Goal: Task Accomplishment & Management: Use online tool/utility

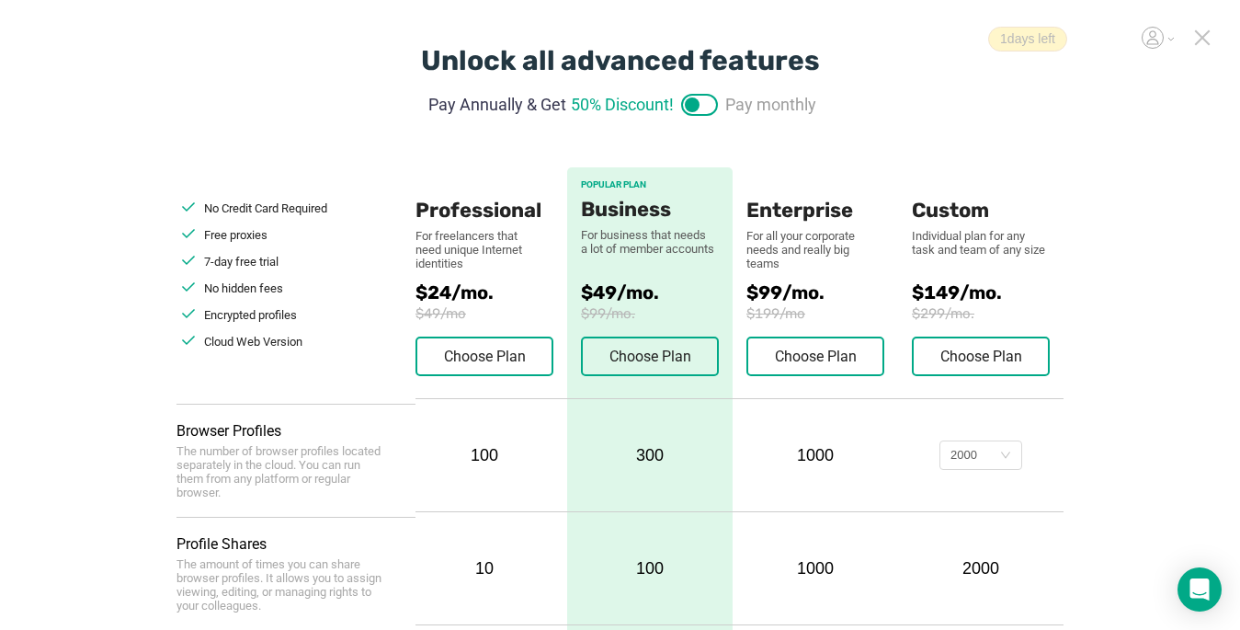
click at [1204, 33] on icon at bounding box center [1202, 37] width 17 height 17
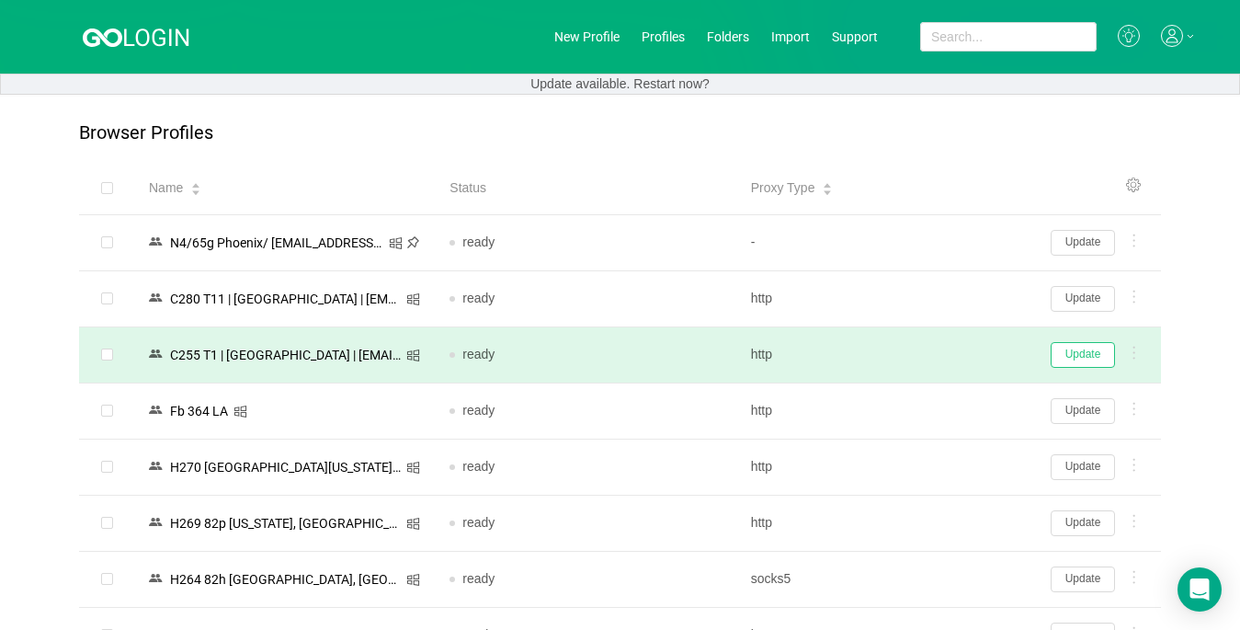
click at [1074, 356] on button "Update" at bounding box center [1083, 355] width 64 height 26
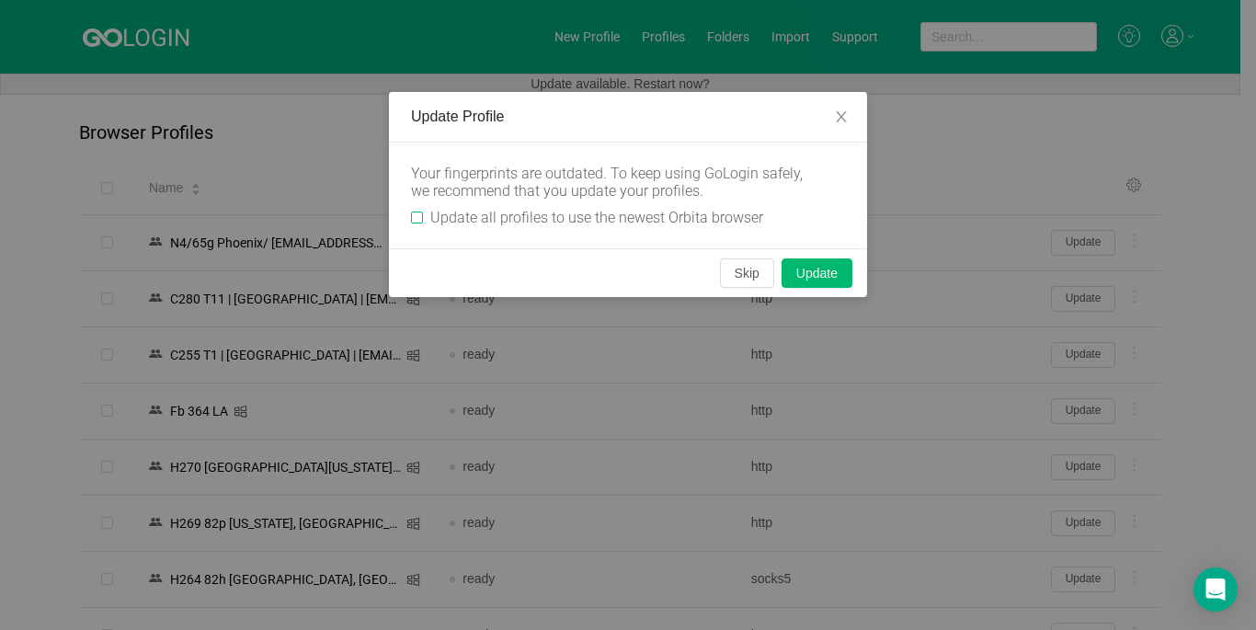
click at [414, 214] on input "Update all profiles to use the newest Orbita browser" at bounding box center [417, 217] width 12 height 12
checkbox input "true"
click at [736, 277] on button "Skip" at bounding box center [747, 272] width 54 height 29
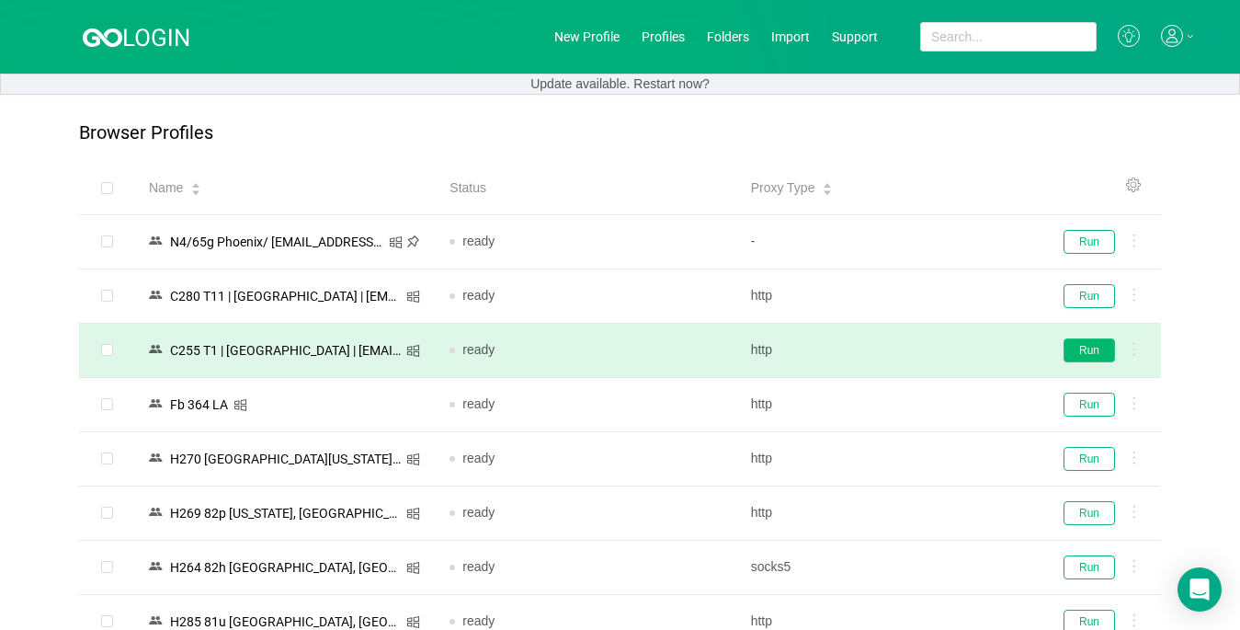
click at [1085, 352] on button "Run" at bounding box center [1089, 350] width 51 height 24
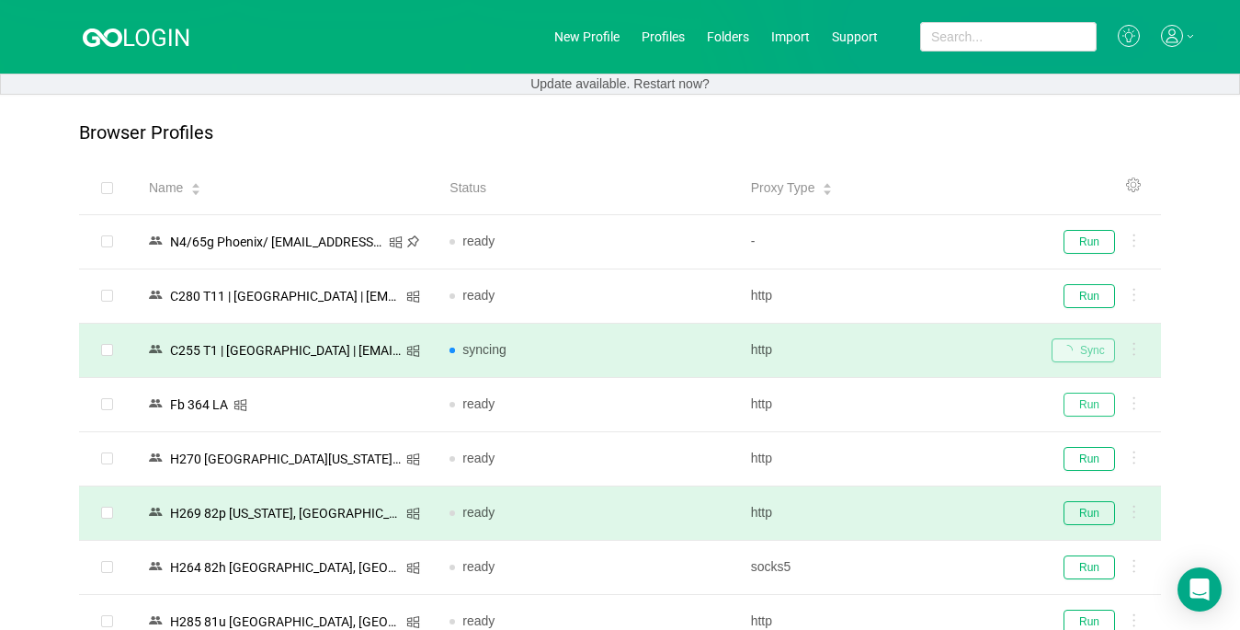
drag, startPoint x: 1098, startPoint y: 409, endPoint x: 1089, endPoint y: 485, distance: 76.7
click at [1098, 408] on button "Run" at bounding box center [1089, 405] width 51 height 24
drag, startPoint x: 1088, startPoint y: 507, endPoint x: 1083, endPoint y: 499, distance: 9.9
click at [1088, 507] on button "Run" at bounding box center [1089, 513] width 51 height 24
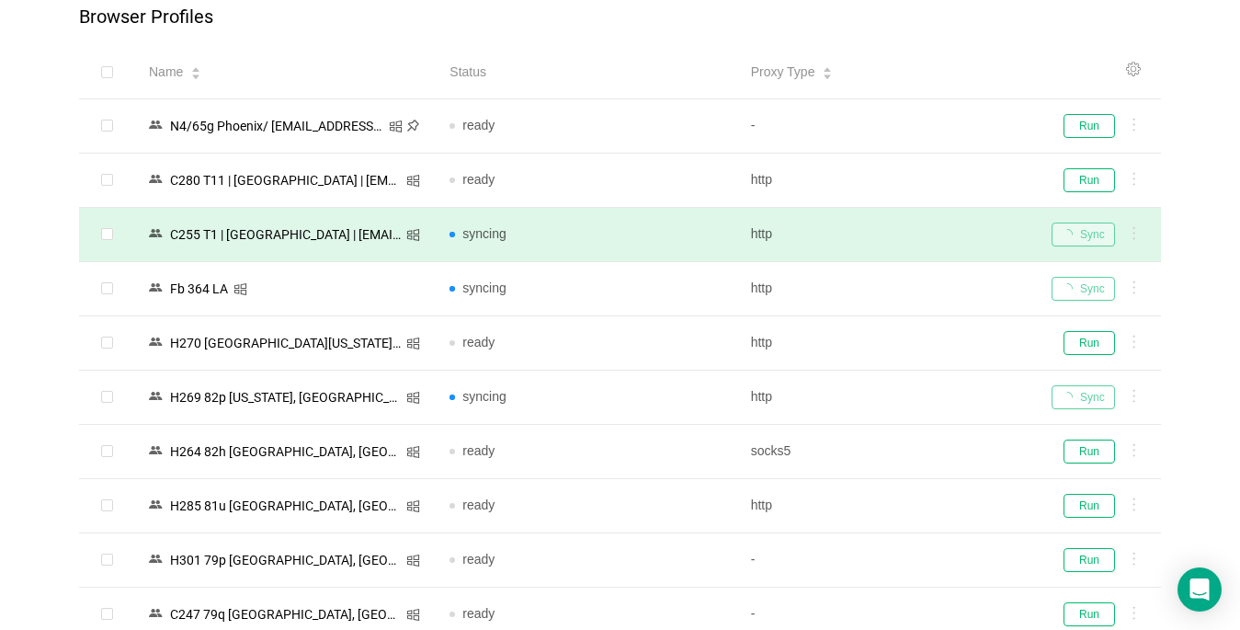
scroll to position [276, 0]
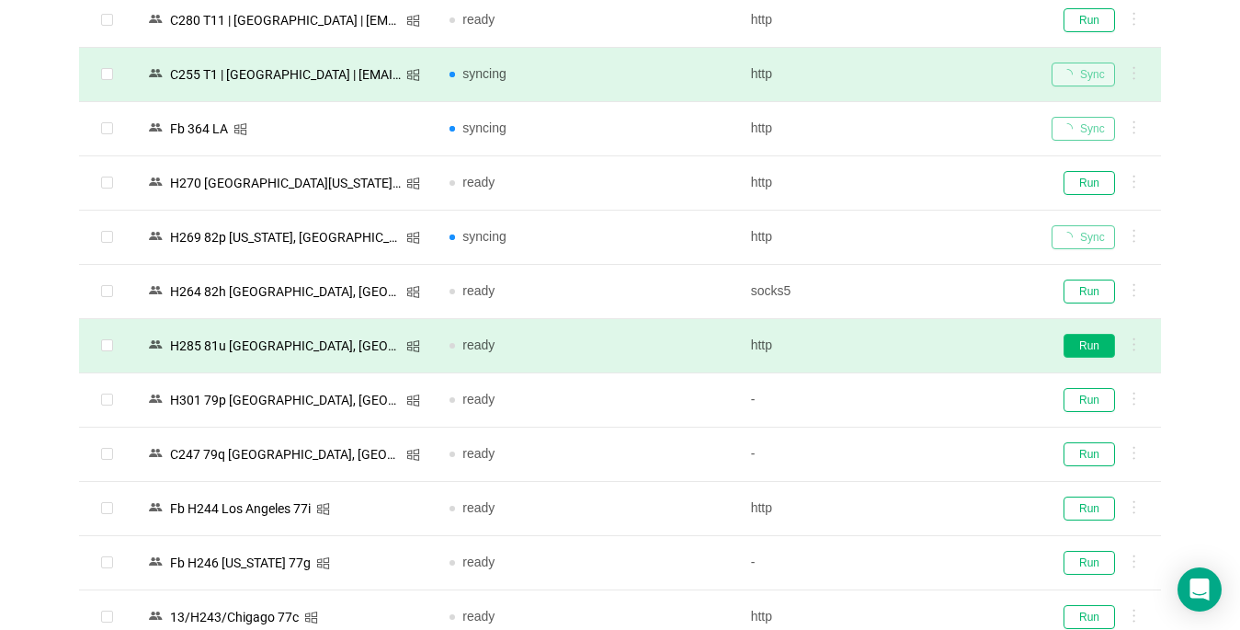
click at [1078, 347] on button "Run" at bounding box center [1089, 346] width 51 height 24
click at [1091, 390] on button "Run" at bounding box center [1089, 400] width 51 height 24
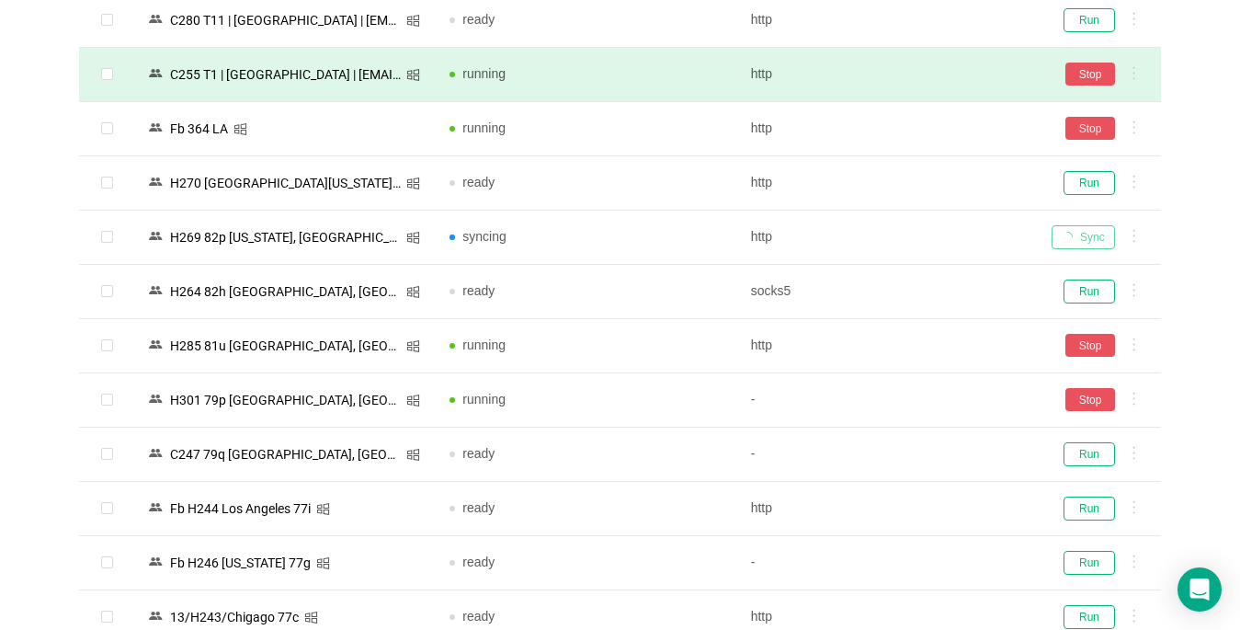
scroll to position [644, 0]
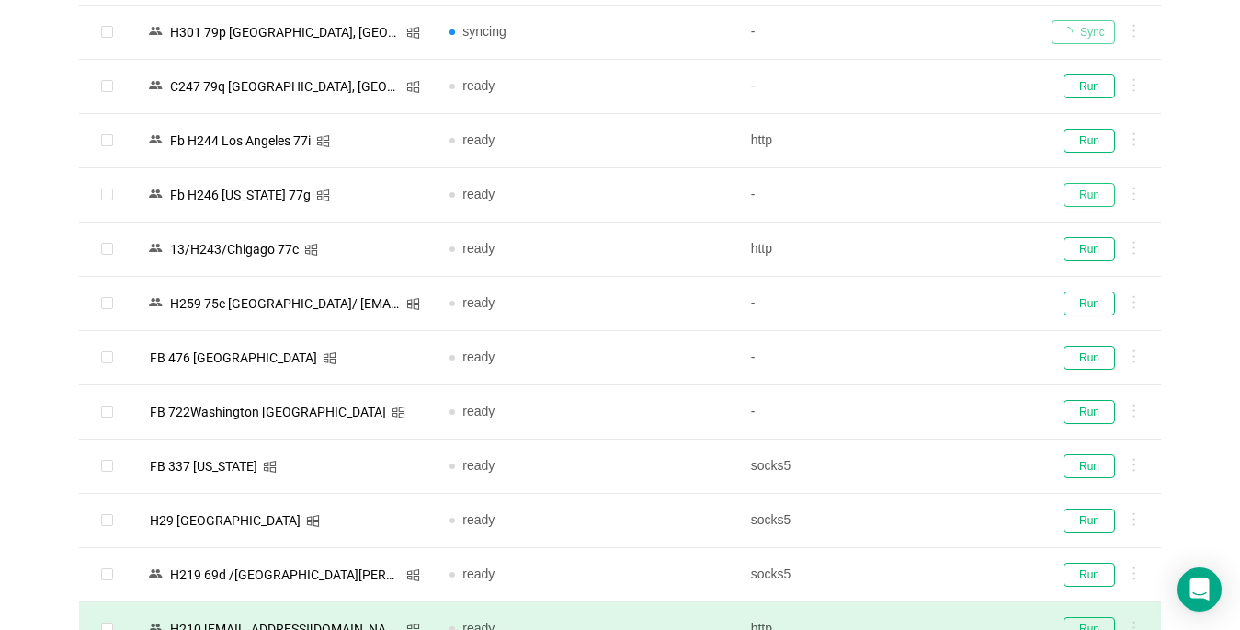
drag, startPoint x: 1087, startPoint y: 189, endPoint x: 436, endPoint y: 627, distance: 784.3
click at [1087, 191] on button "Run" at bounding box center [1089, 195] width 51 height 24
click at [1076, 252] on button "Run" at bounding box center [1089, 249] width 51 height 24
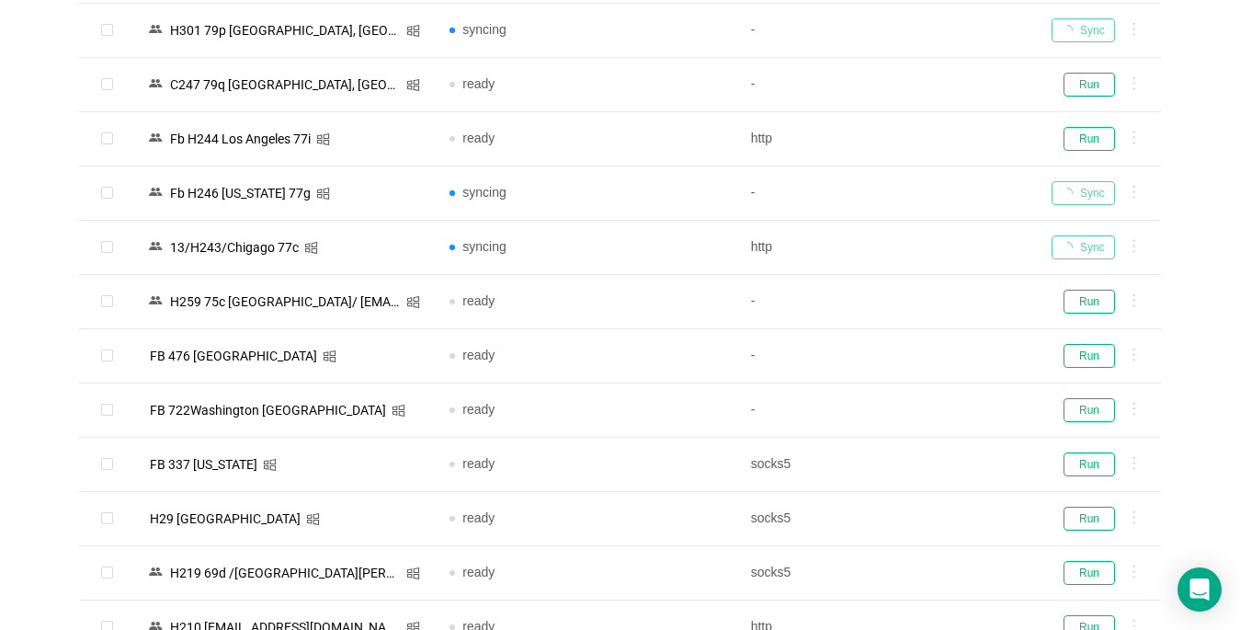
scroll to position [1011, 0]
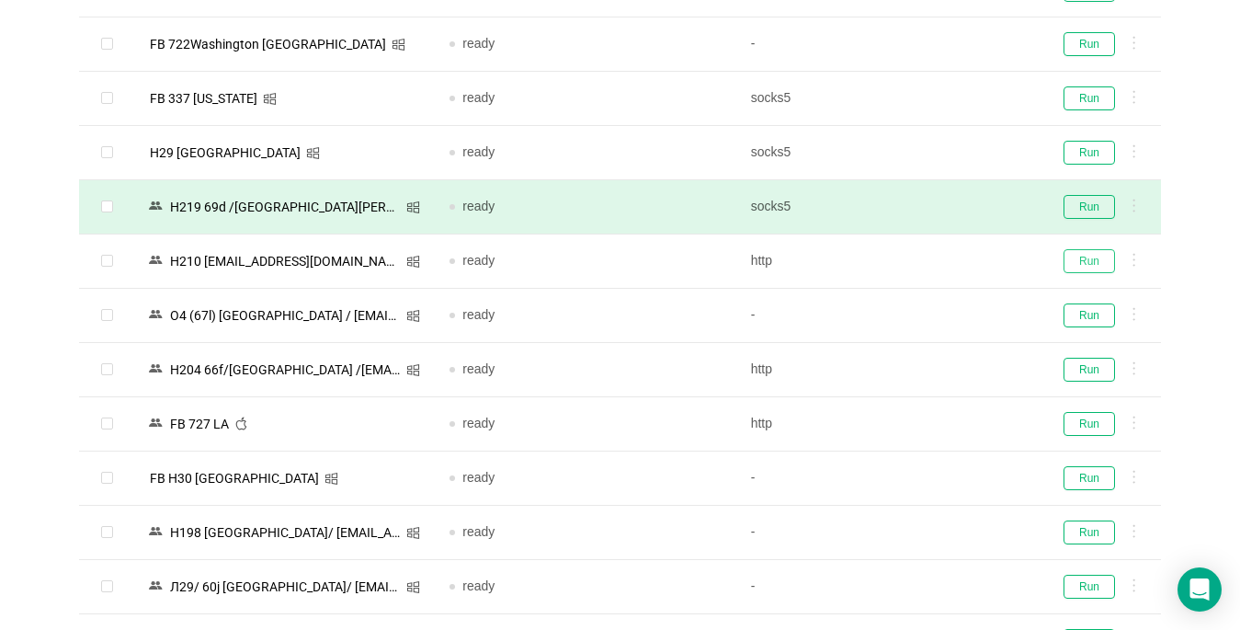
click at [1082, 250] on button "Run" at bounding box center [1089, 261] width 51 height 24
click at [1091, 208] on button "Run" at bounding box center [1089, 207] width 51 height 24
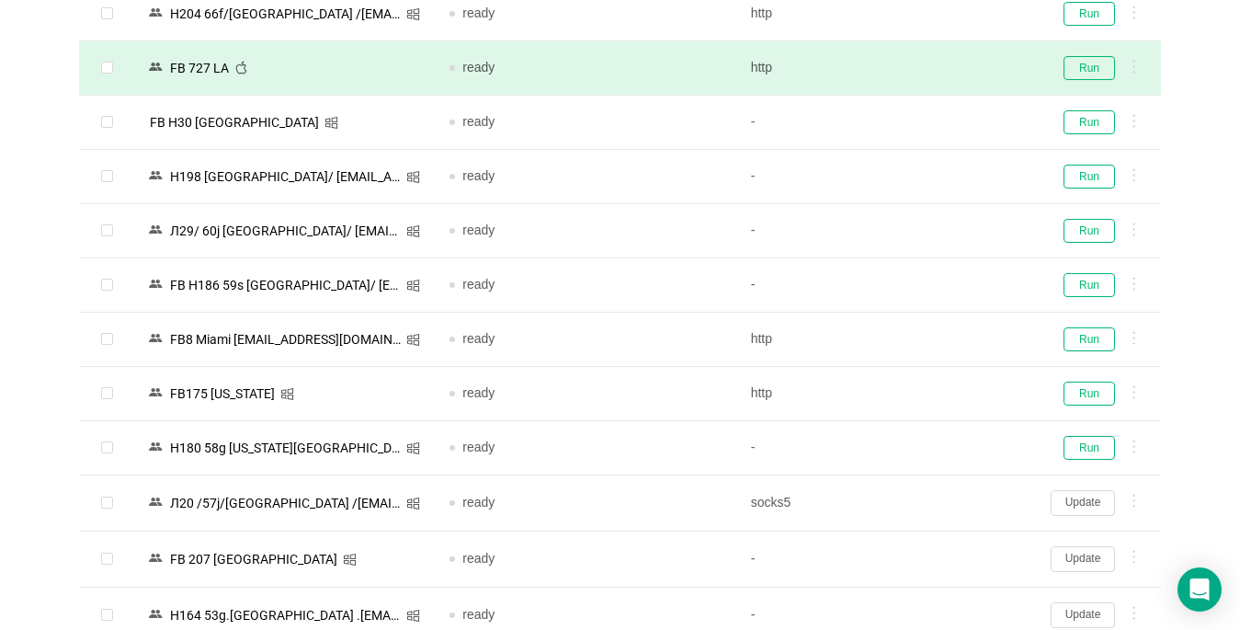
scroll to position [1379, 0]
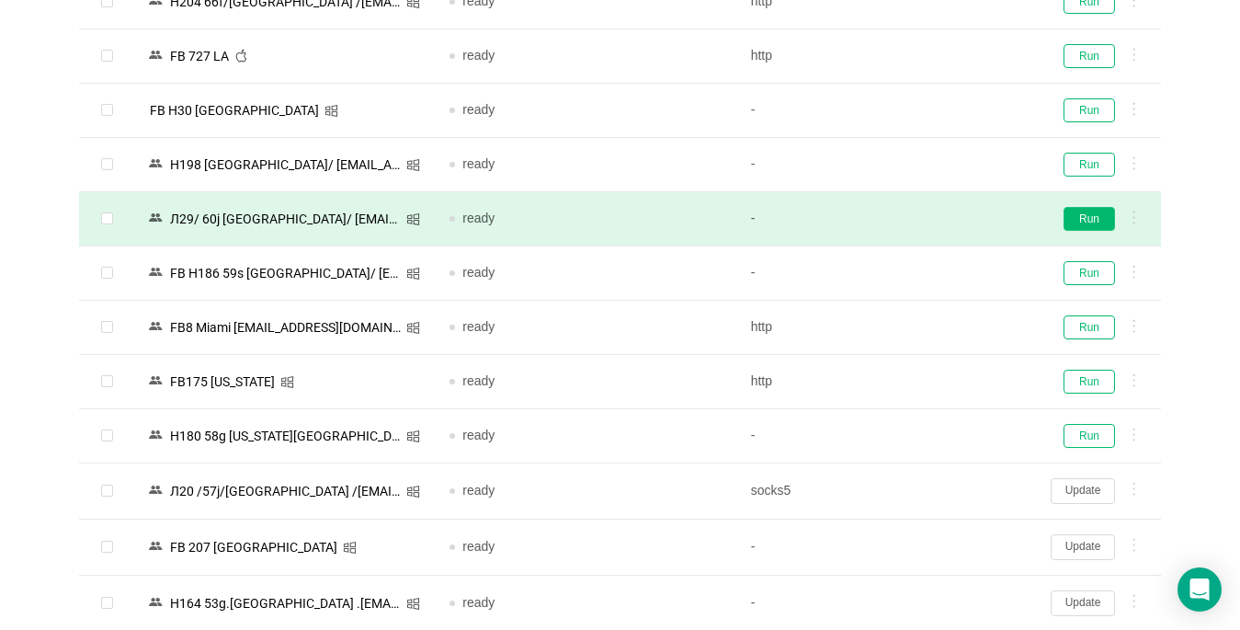
click at [1076, 224] on button "Run" at bounding box center [1089, 219] width 51 height 24
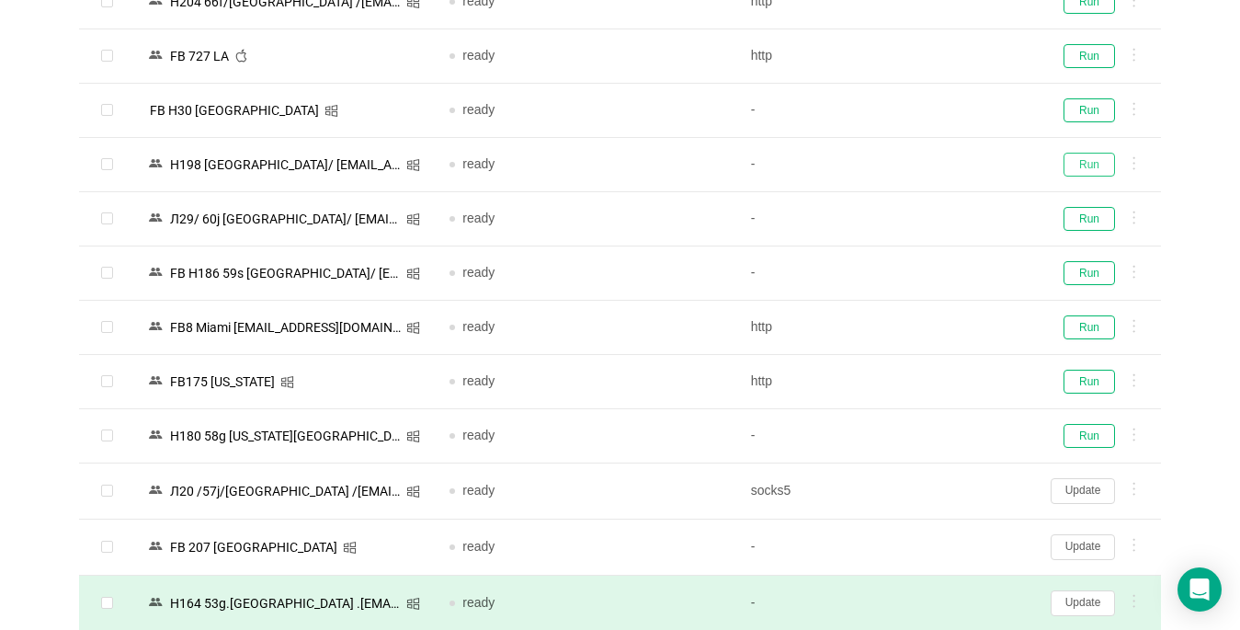
click at [1084, 165] on button "Run" at bounding box center [1089, 165] width 51 height 24
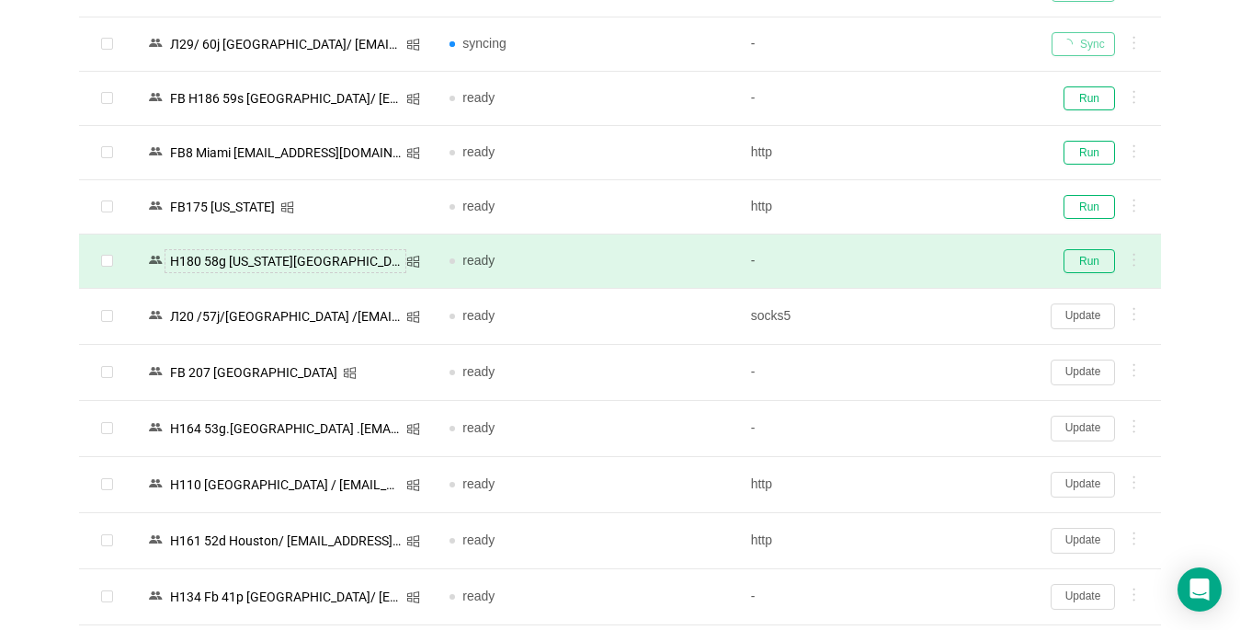
scroll to position [1655, 0]
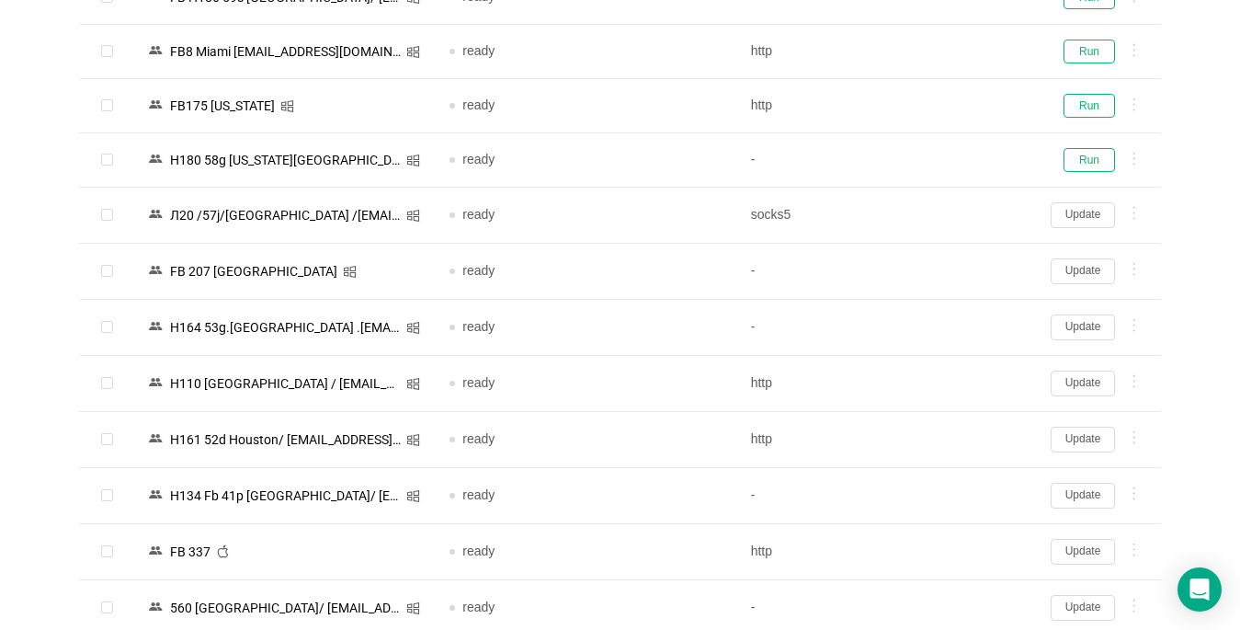
click at [1083, 553] on button "Update" at bounding box center [1083, 552] width 64 height 26
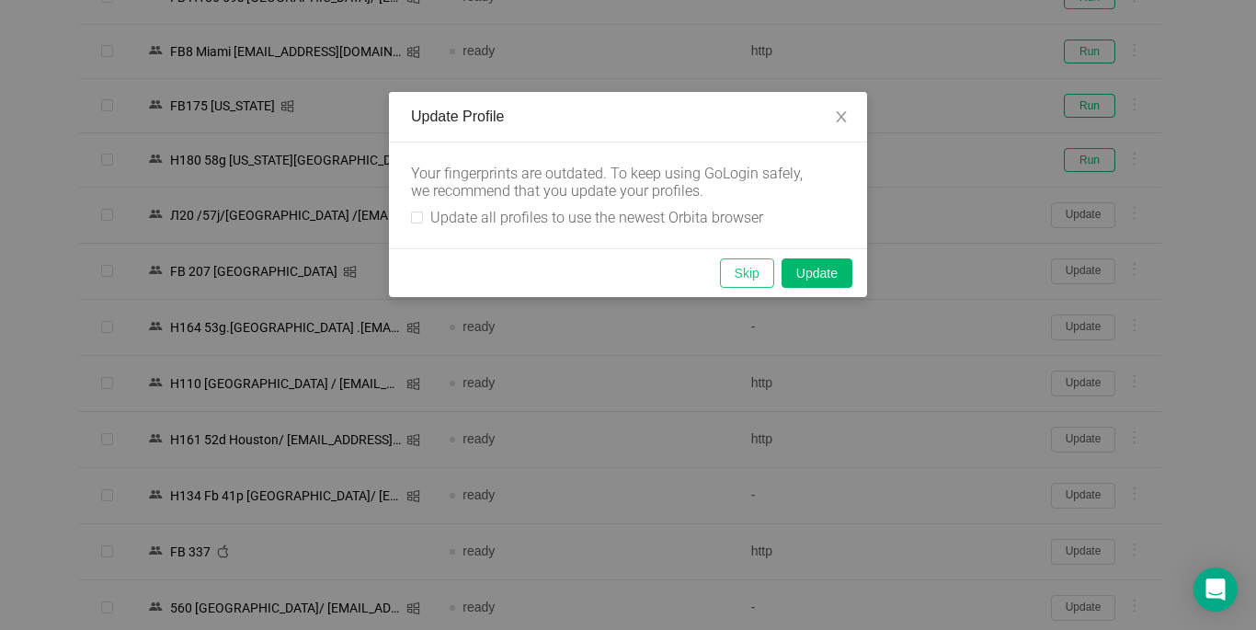
click at [737, 271] on button "Skip" at bounding box center [747, 272] width 54 height 29
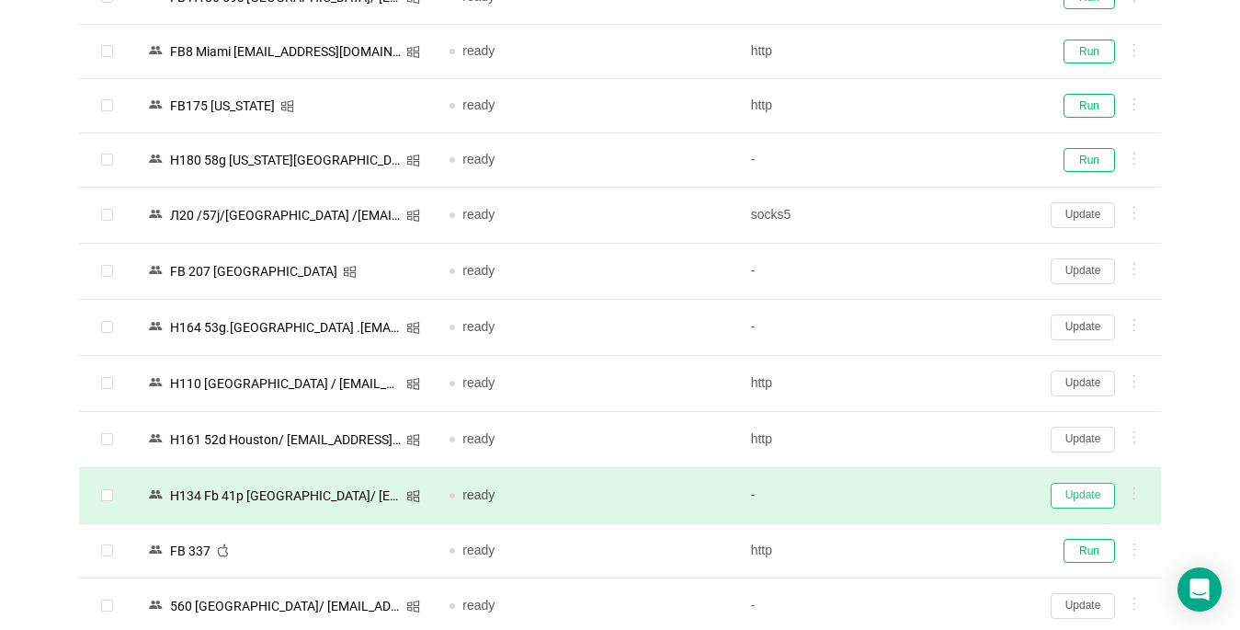
click at [1075, 498] on button "Update" at bounding box center [1083, 496] width 64 height 26
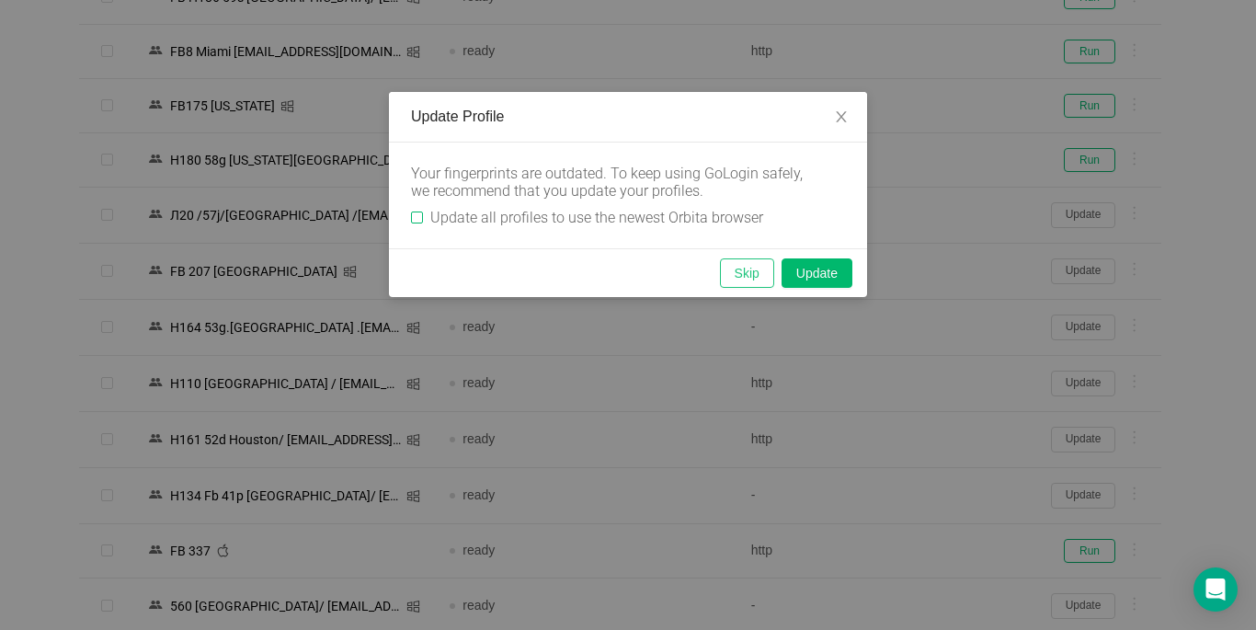
click at [416, 216] on input "Update all profiles to use the newest Orbita browser" at bounding box center [417, 217] width 12 height 12
checkbox input "true"
click at [734, 276] on button "Skip" at bounding box center [747, 272] width 54 height 29
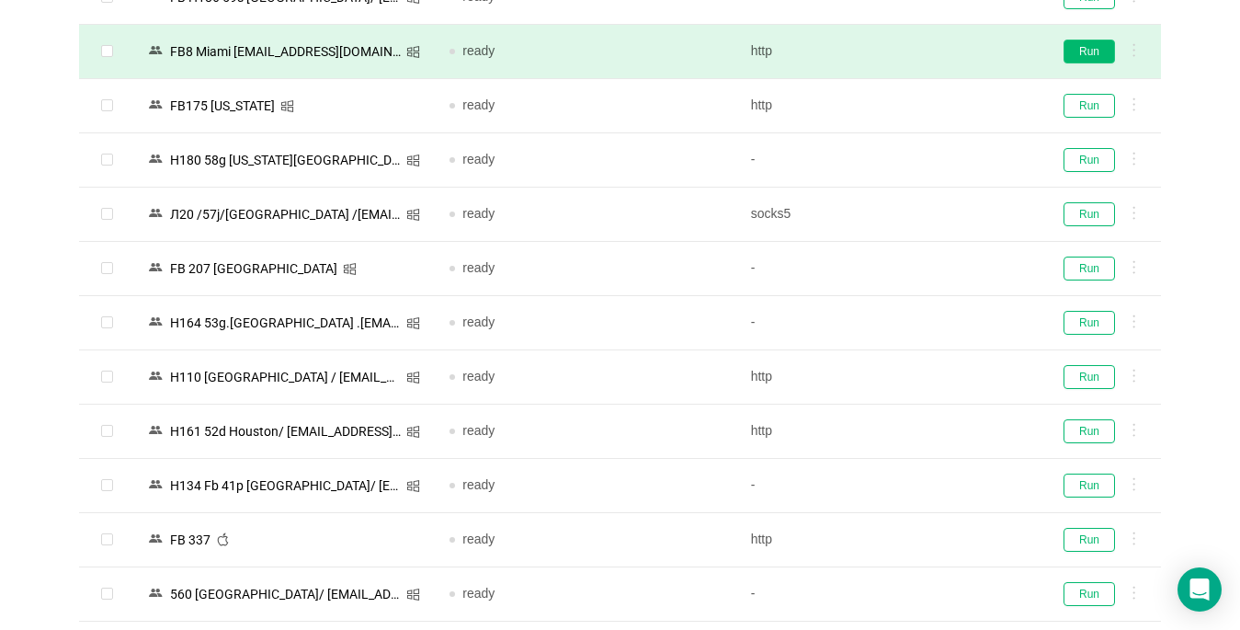
click at [1083, 56] on button "Run" at bounding box center [1089, 52] width 51 height 24
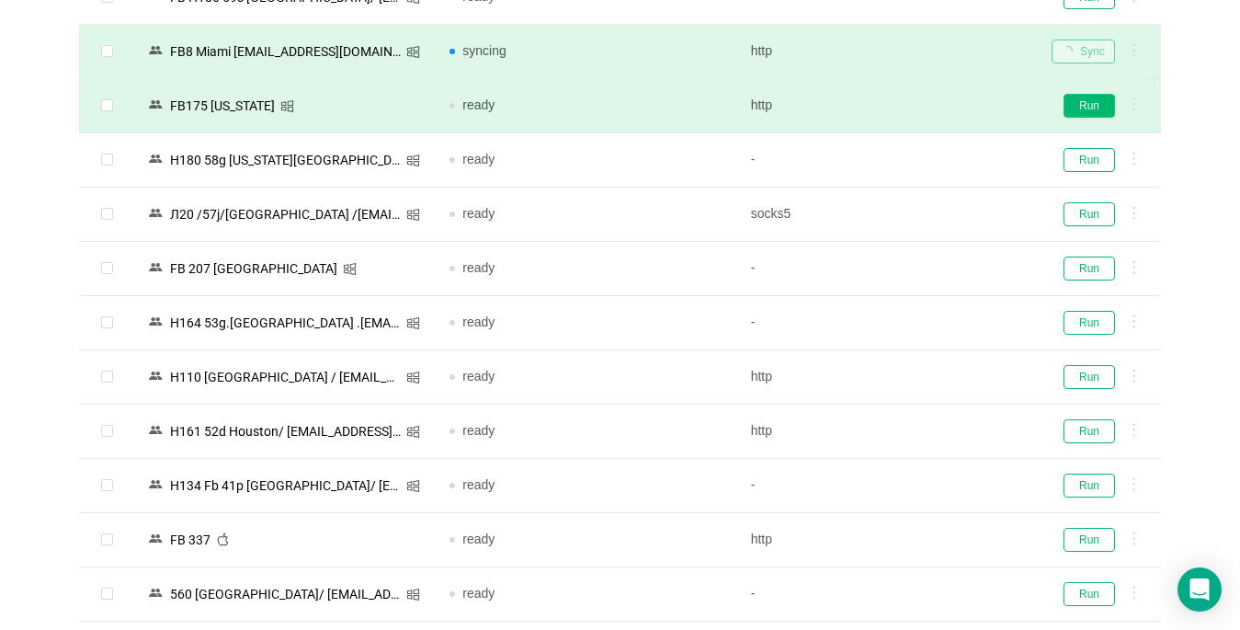
click at [1097, 113] on button "Run" at bounding box center [1089, 106] width 51 height 24
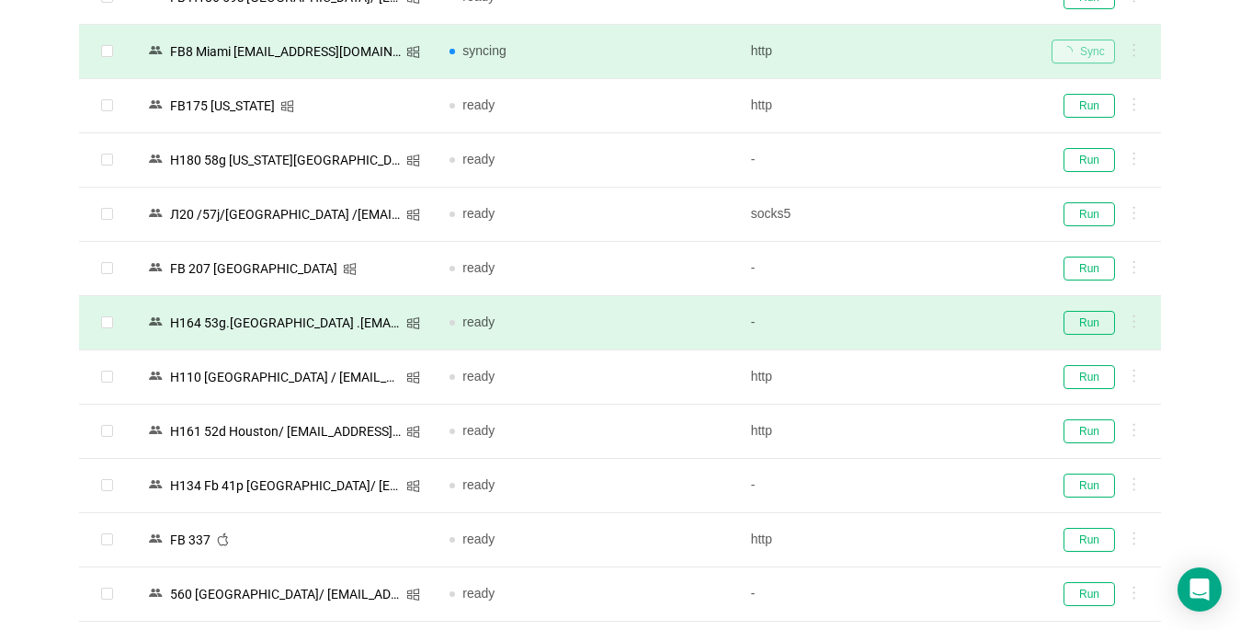
click at [1088, 102] on div "Run" at bounding box center [1099, 106] width 95 height 24
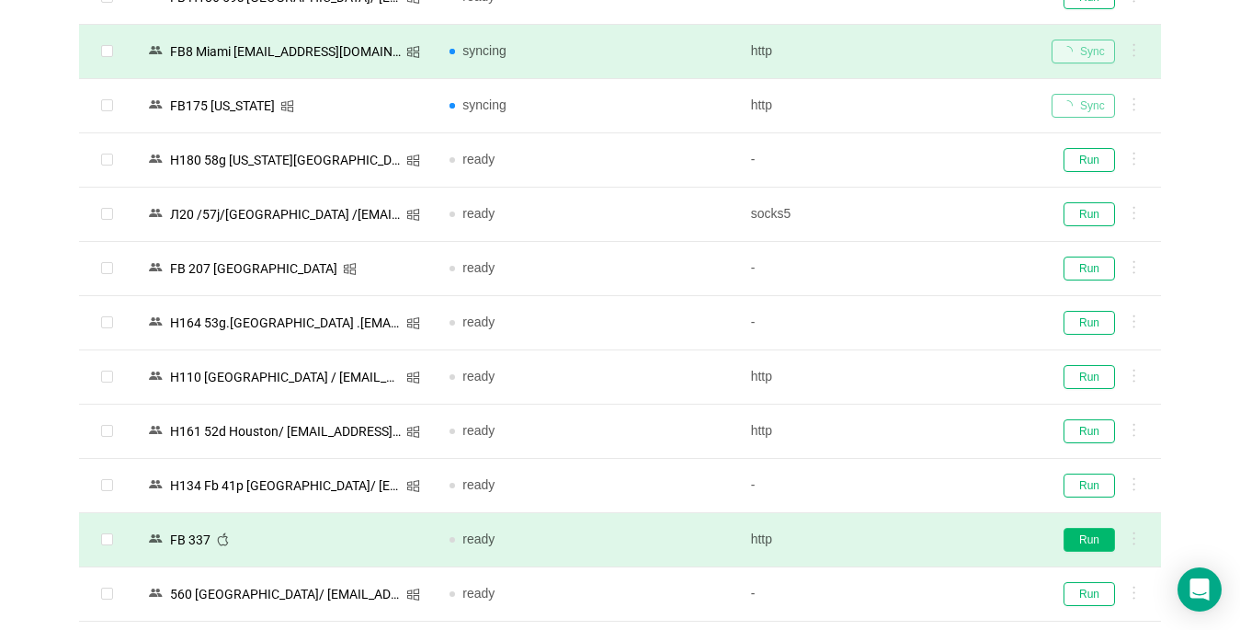
click at [1093, 540] on button "Run" at bounding box center [1089, 540] width 51 height 24
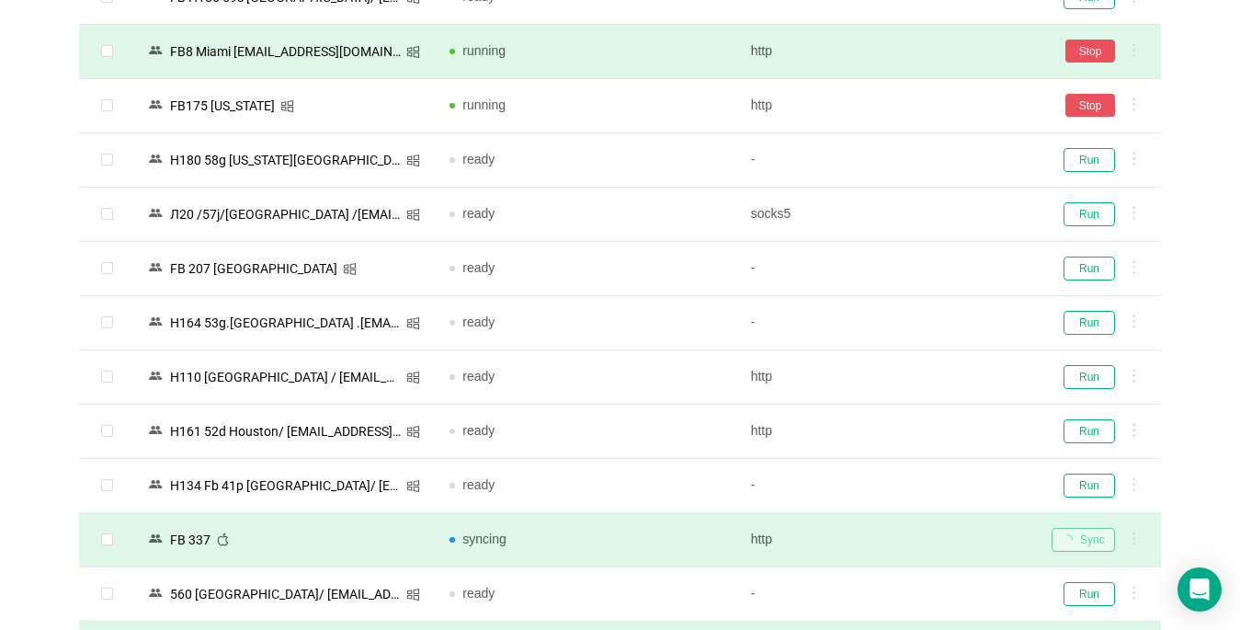
scroll to position [1931, 0]
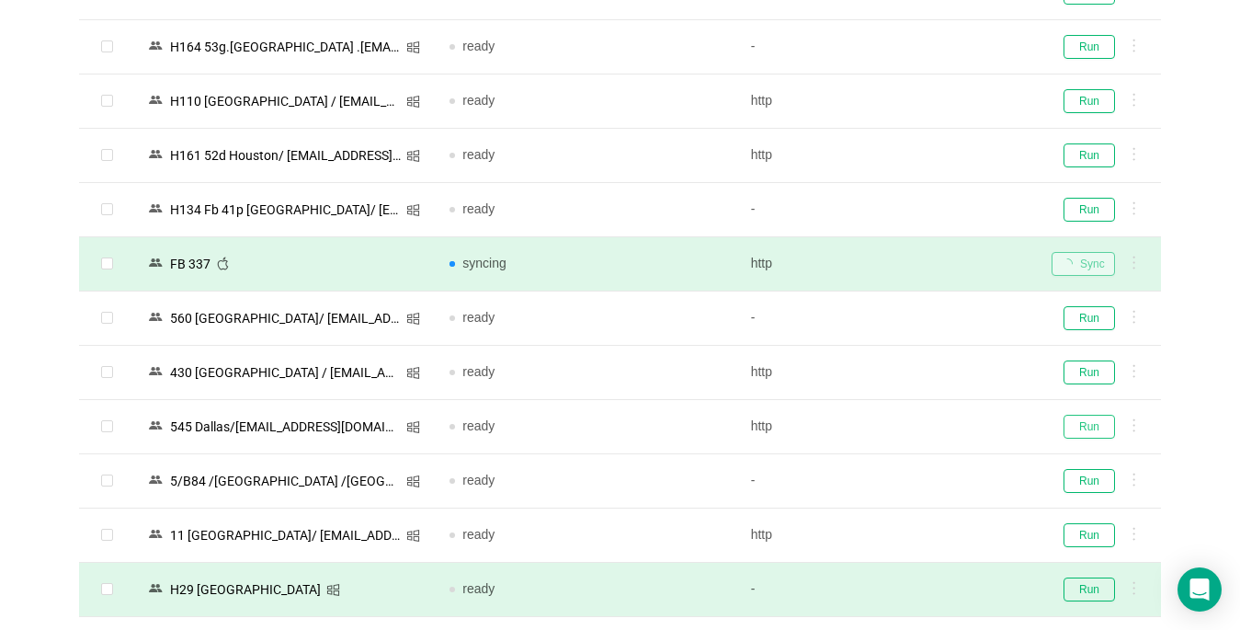
click at [1076, 427] on button "Run" at bounding box center [1089, 427] width 51 height 24
